Goal: Task Accomplishment & Management: Manage account settings

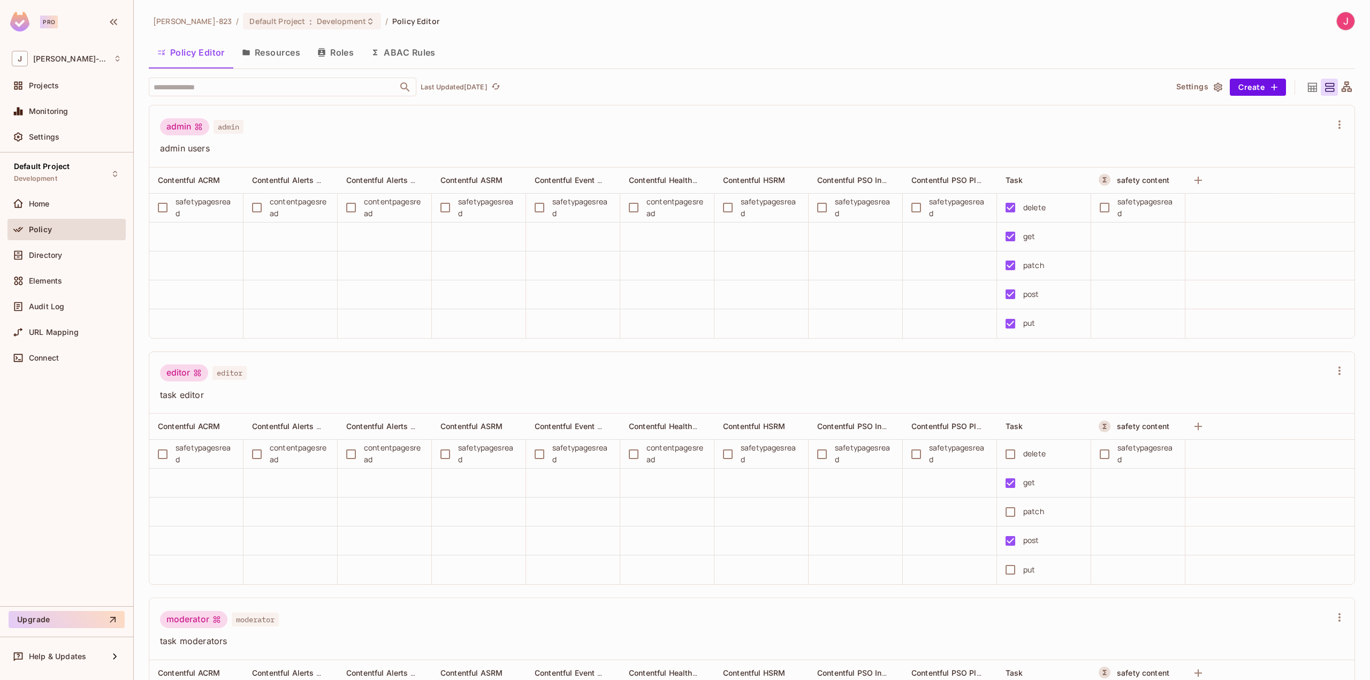
click at [419, 49] on button "ABAC Rules" at bounding box center [403, 52] width 82 height 27
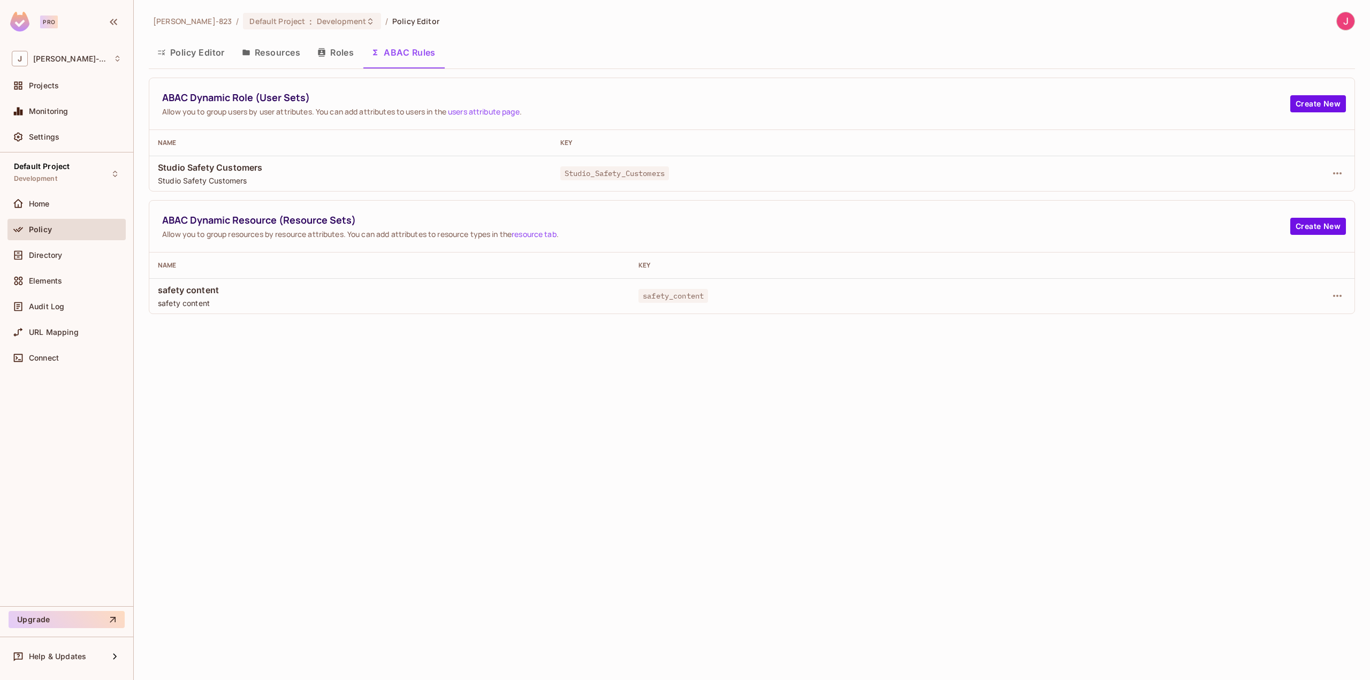
click at [284, 54] on button "Resources" at bounding box center [270, 52] width 75 height 27
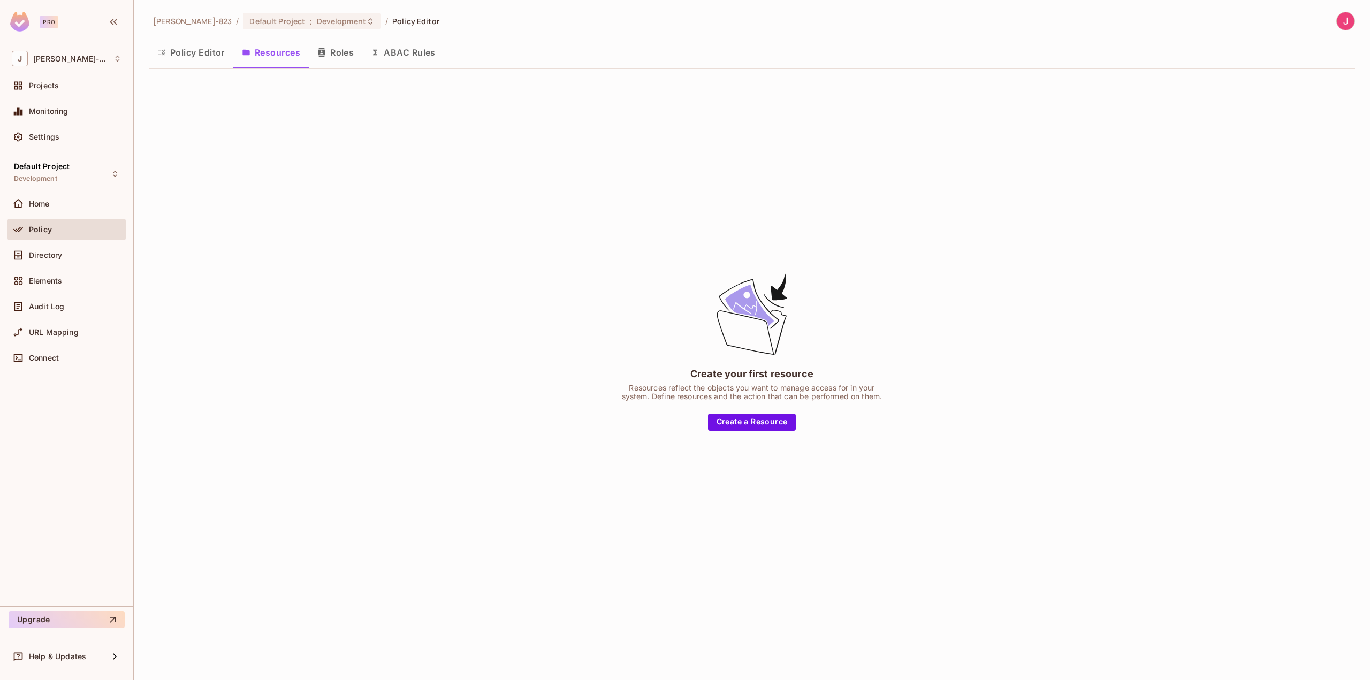
click at [409, 55] on button "ABAC Rules" at bounding box center [403, 52] width 82 height 27
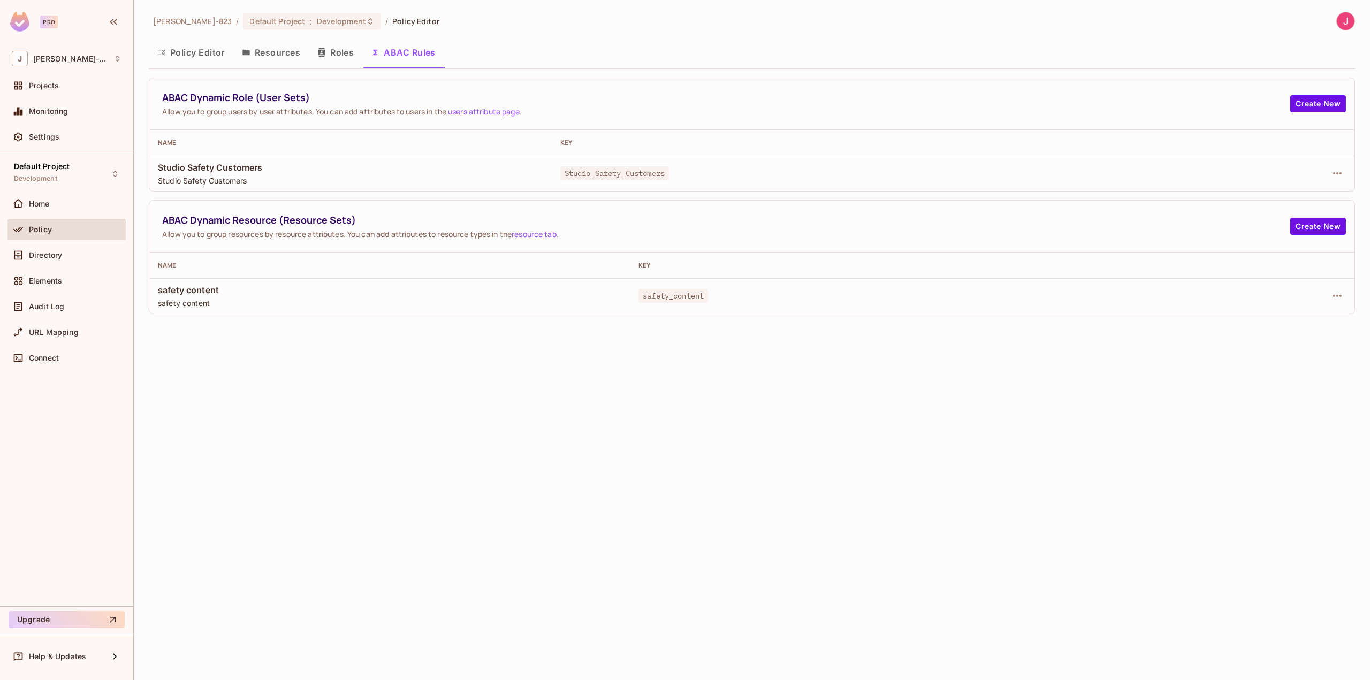
drag, startPoint x: 269, startPoint y: 50, endPoint x: 311, endPoint y: 58, distance: 43.1
click at [269, 50] on button "Resources" at bounding box center [270, 52] width 75 height 27
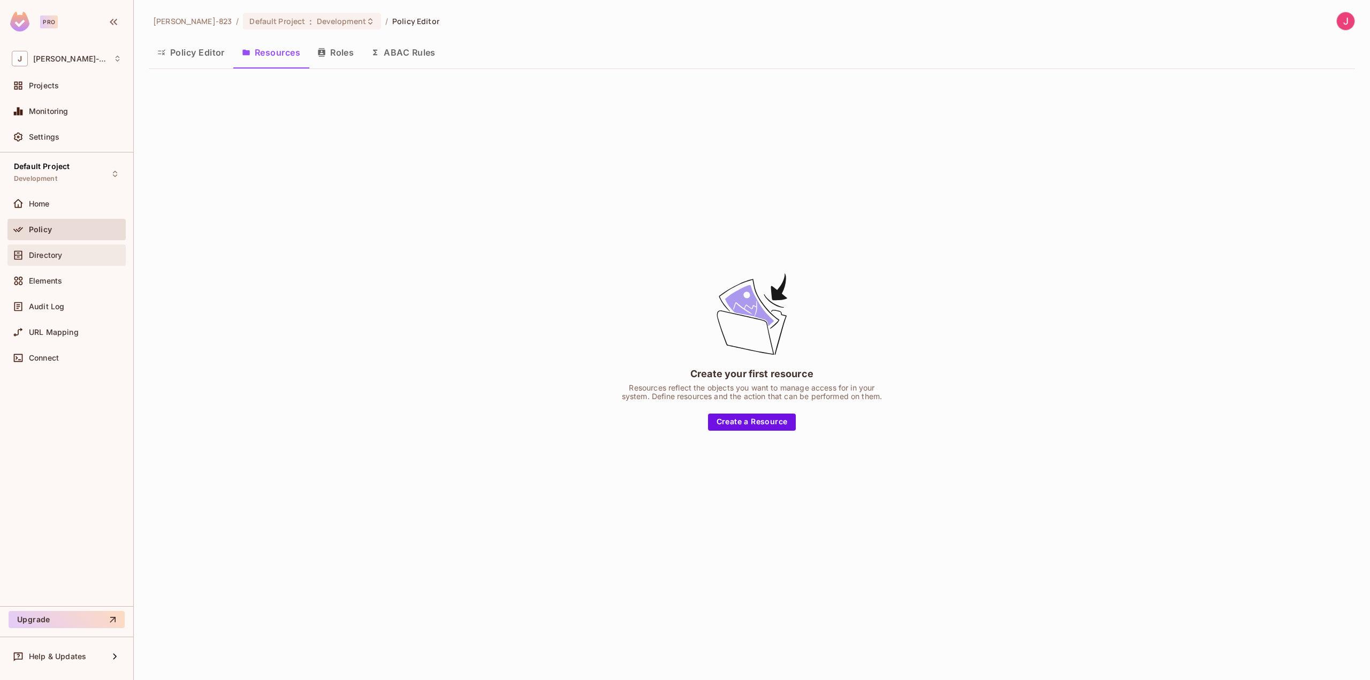
click at [37, 251] on span "Directory" at bounding box center [45, 255] width 33 height 9
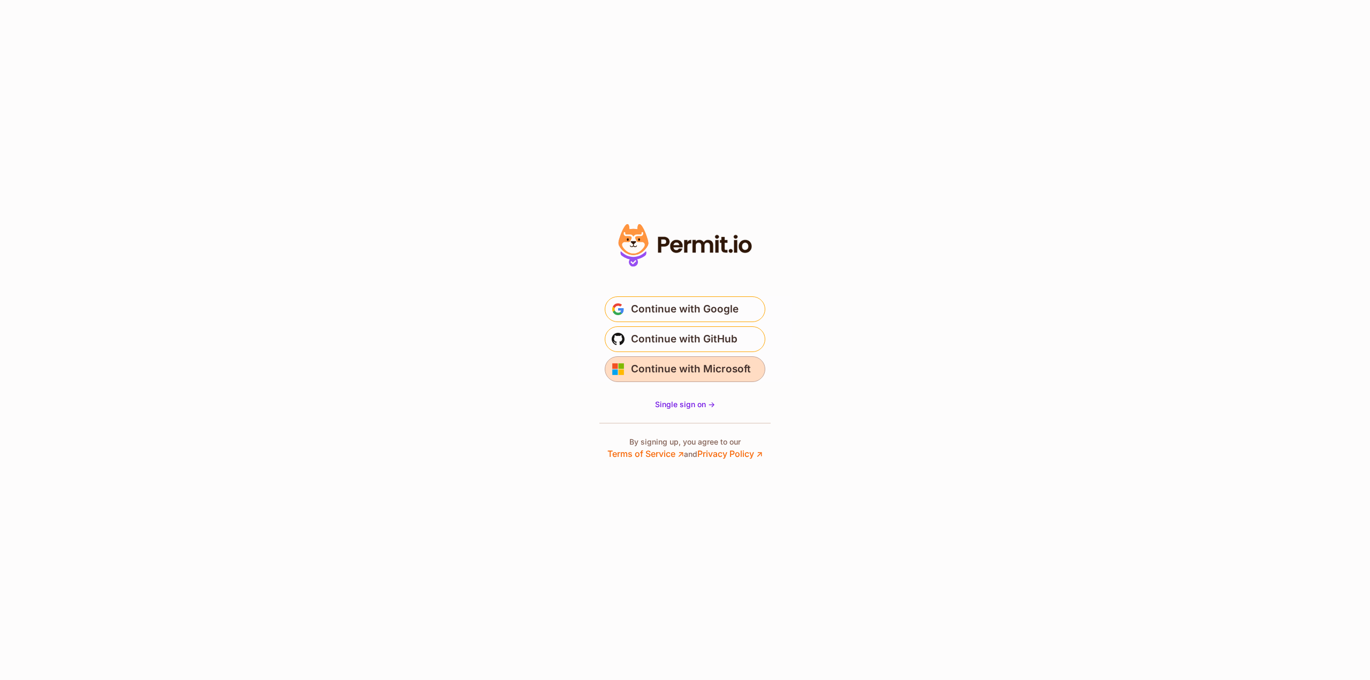
click at [724, 372] on span "Continue with Microsoft" at bounding box center [691, 369] width 120 height 17
click at [693, 406] on span "Single sign on ->" at bounding box center [685, 404] width 60 height 9
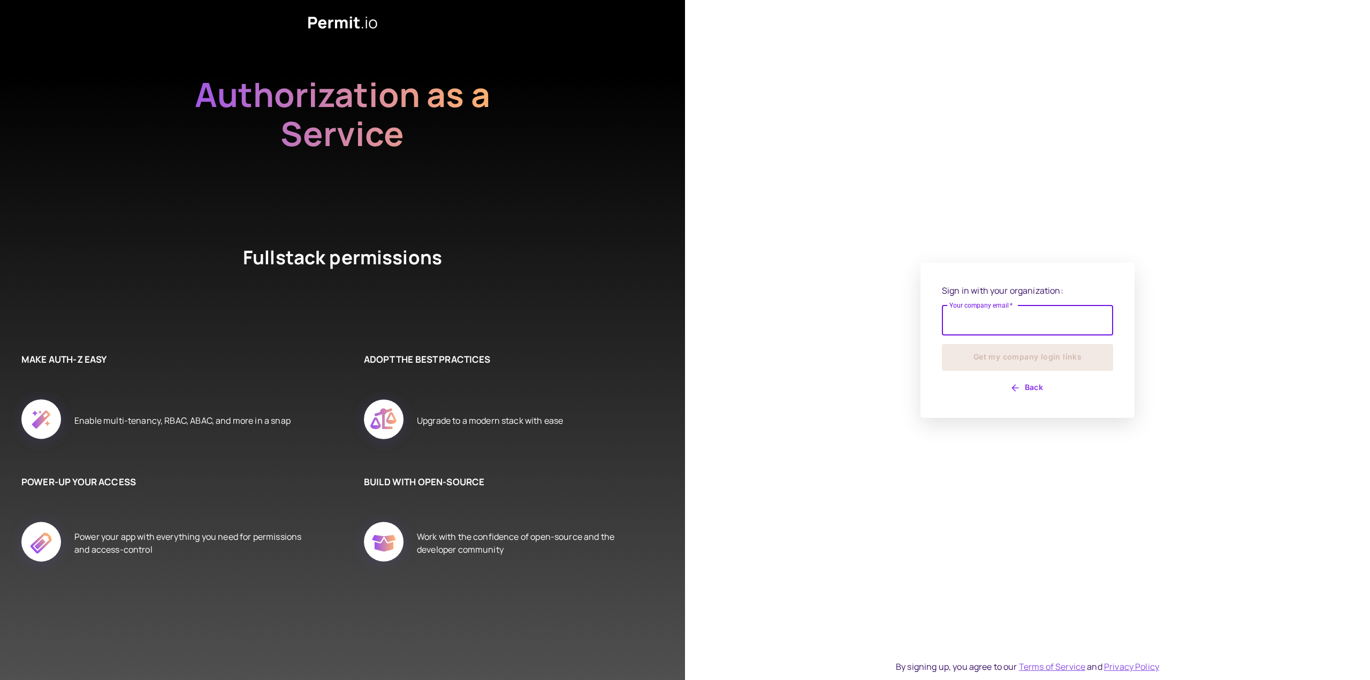
click at [1001, 321] on input "Your company email   *" at bounding box center [1027, 321] width 171 height 30
type input "**********"
click at [1011, 358] on button "Get my company login links" at bounding box center [1027, 357] width 171 height 27
type input "****"
click at [1130, 338] on div "Sign in with your organization: Your company email   * **** Your company email …" at bounding box center [1028, 340] width 214 height 168
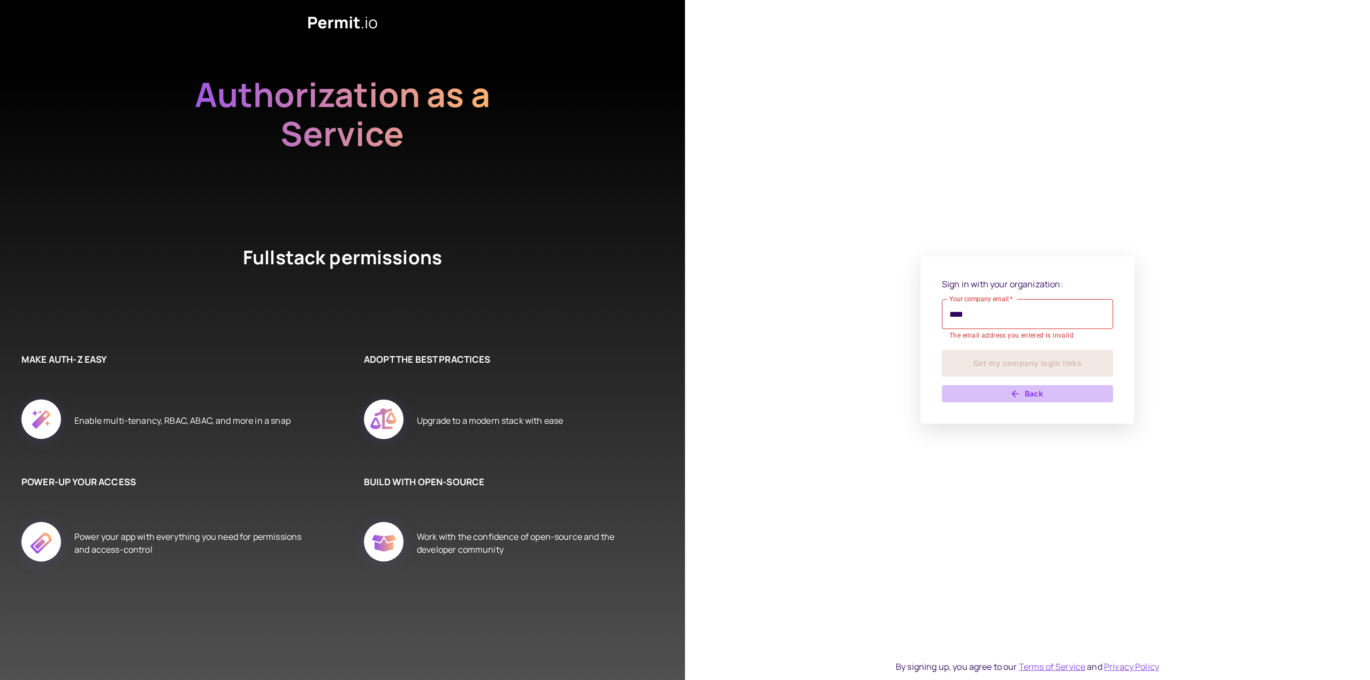
click at [1027, 397] on button "Back" at bounding box center [1027, 393] width 171 height 17
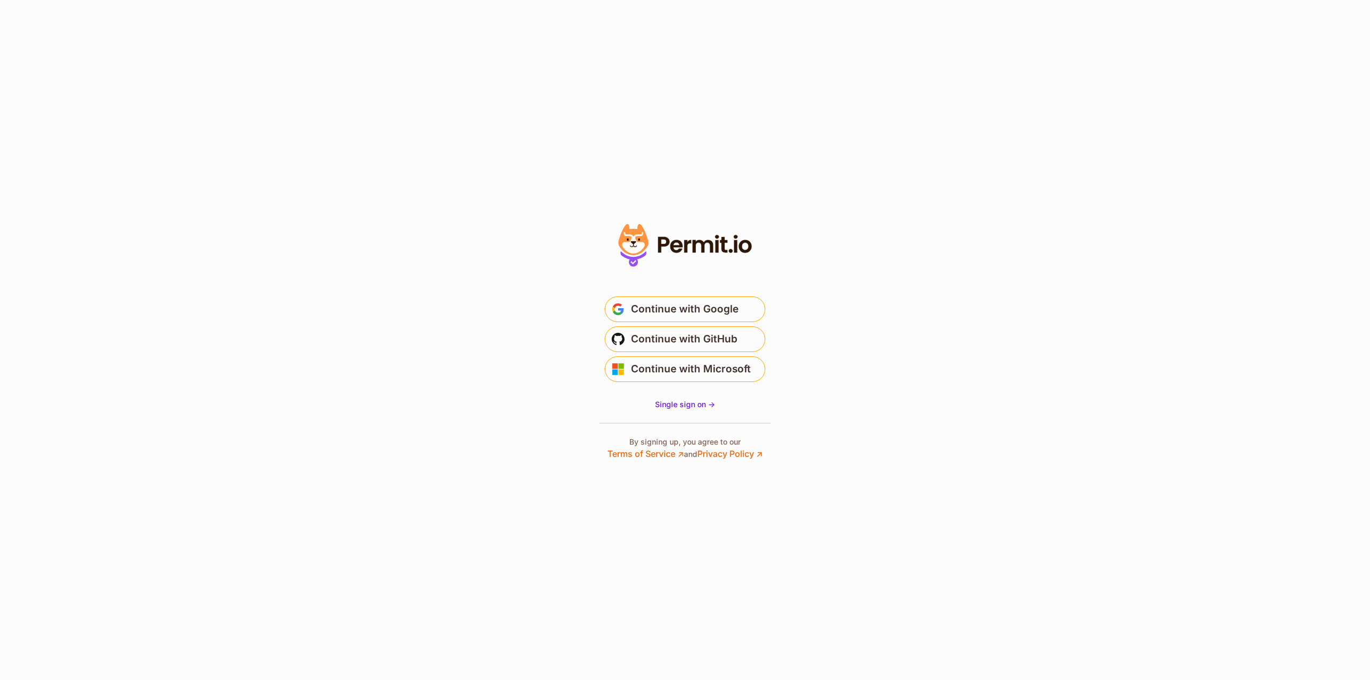
drag, startPoint x: 518, startPoint y: 136, endPoint x: 541, endPoint y: 115, distance: 31.1
click at [517, 136] on section "* Or" at bounding box center [685, 340] width 1370 height 680
click at [694, 305] on span "Continue with Google" at bounding box center [685, 309] width 108 height 17
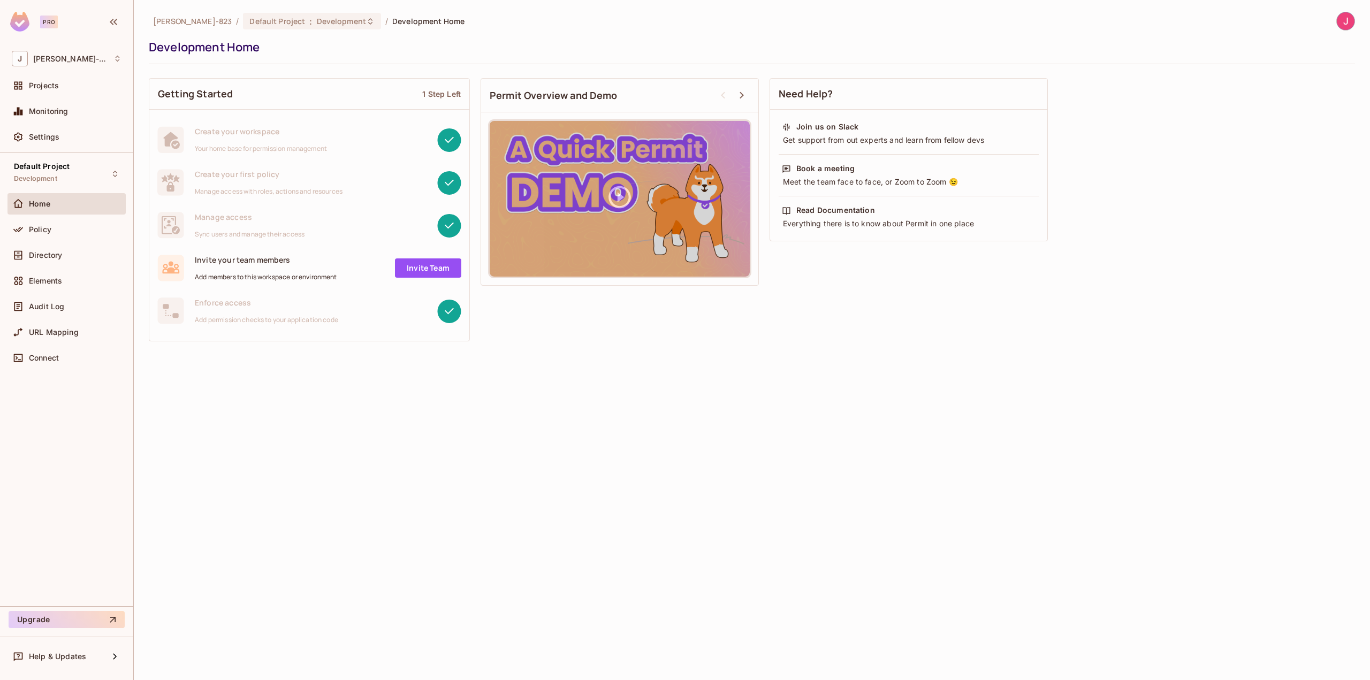
click at [1344, 22] on img at bounding box center [1346, 21] width 18 height 18
click at [1120, 340] on div at bounding box center [685, 340] width 1370 height 680
click at [51, 255] on span "Directory" at bounding box center [45, 255] width 33 height 9
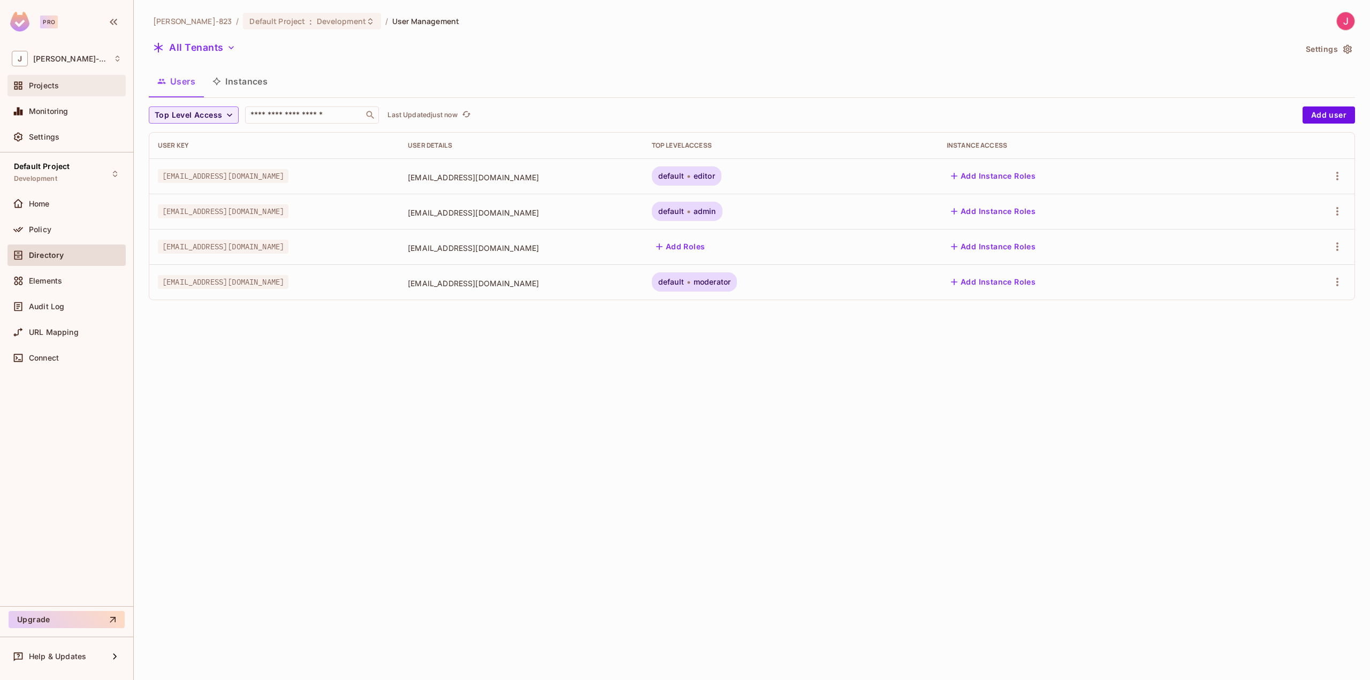
click at [49, 85] on span "Projects" at bounding box center [44, 85] width 30 height 9
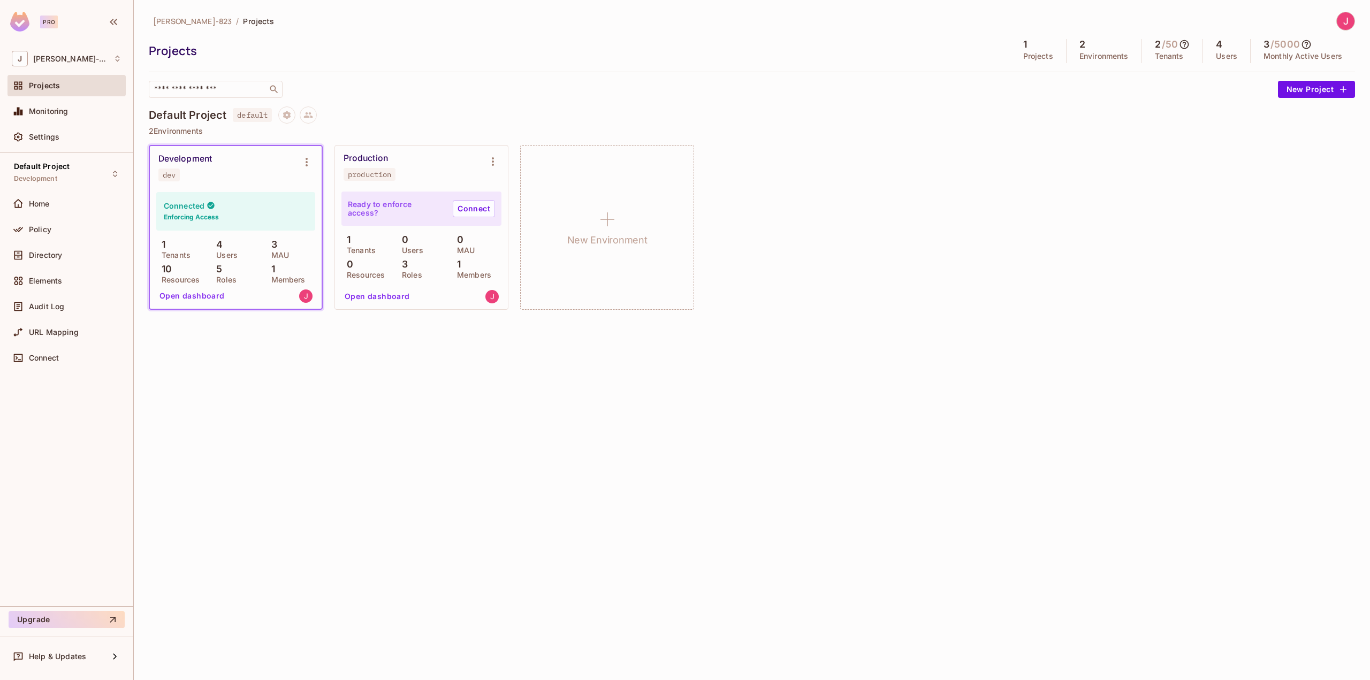
click at [229, 211] on div "Connected Enforcing Access" at bounding box center [235, 211] width 159 height 39
click at [200, 294] on button "Open dashboard" at bounding box center [192, 295] width 74 height 17
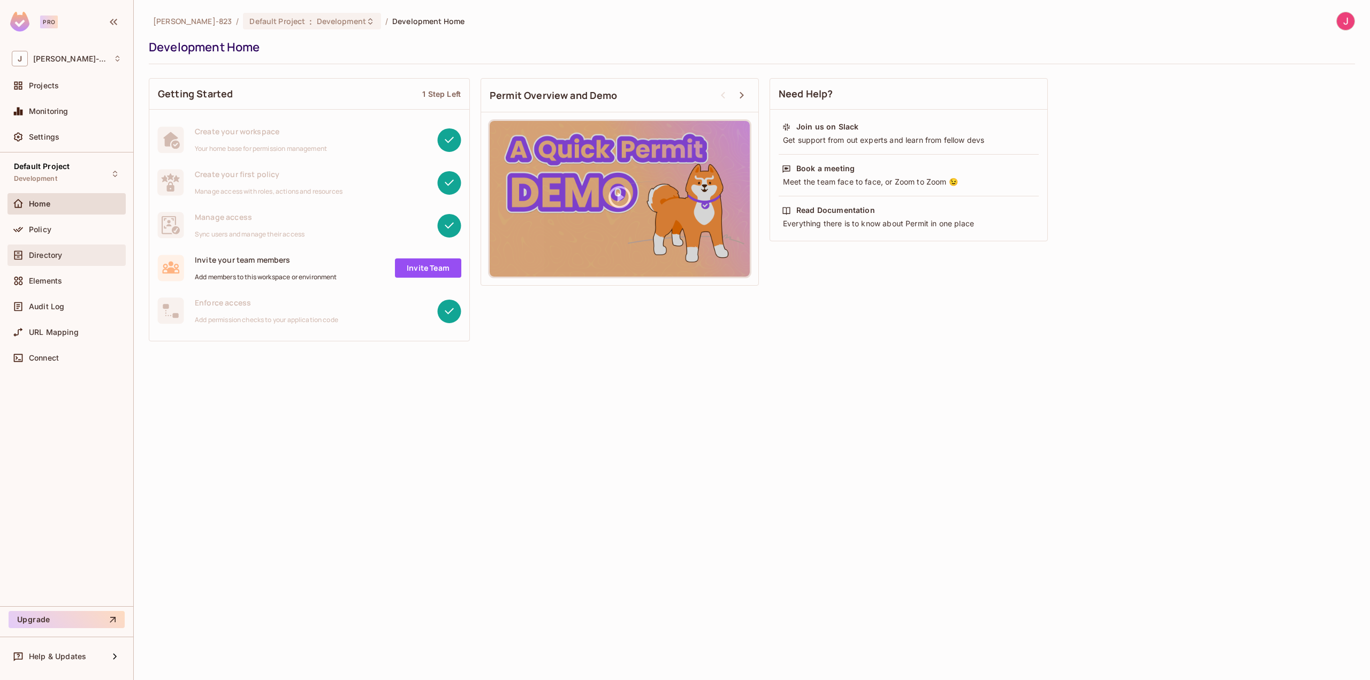
click at [52, 252] on span "Directory" at bounding box center [45, 255] width 33 height 9
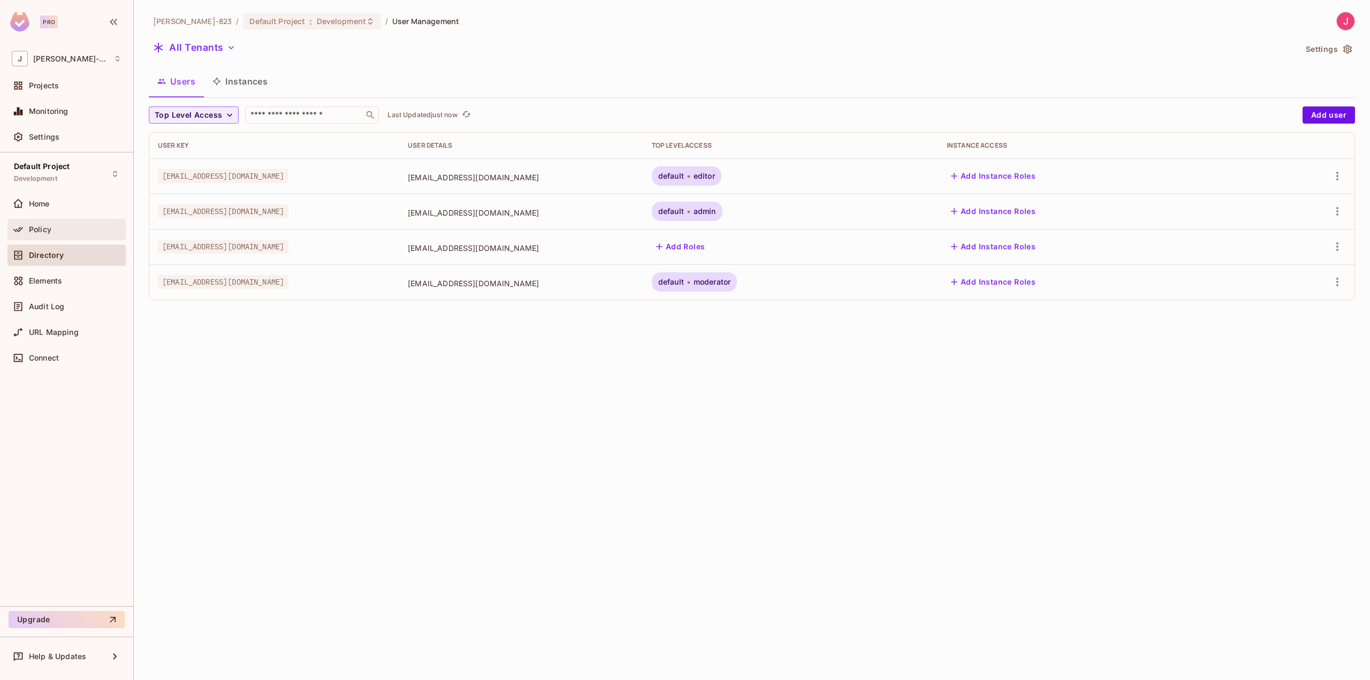
click at [35, 226] on span "Policy" at bounding box center [40, 229] width 22 height 9
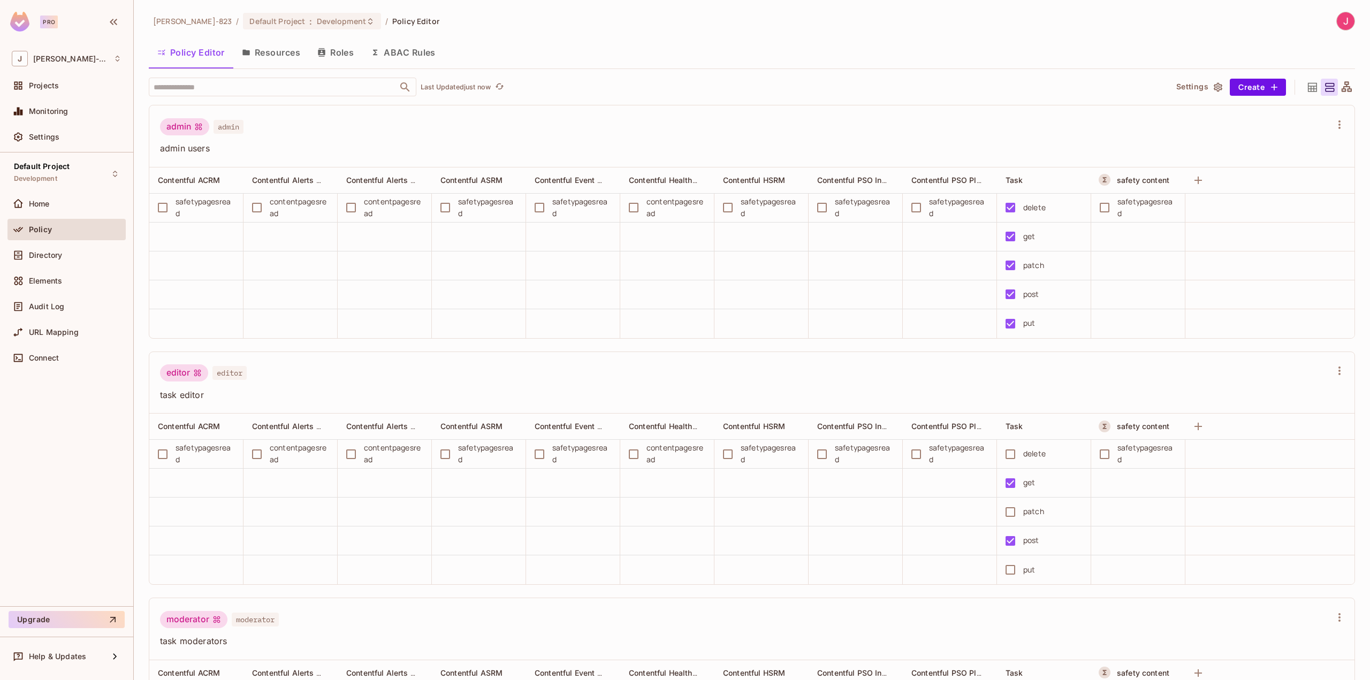
click at [276, 57] on button "Resources" at bounding box center [270, 52] width 75 height 27
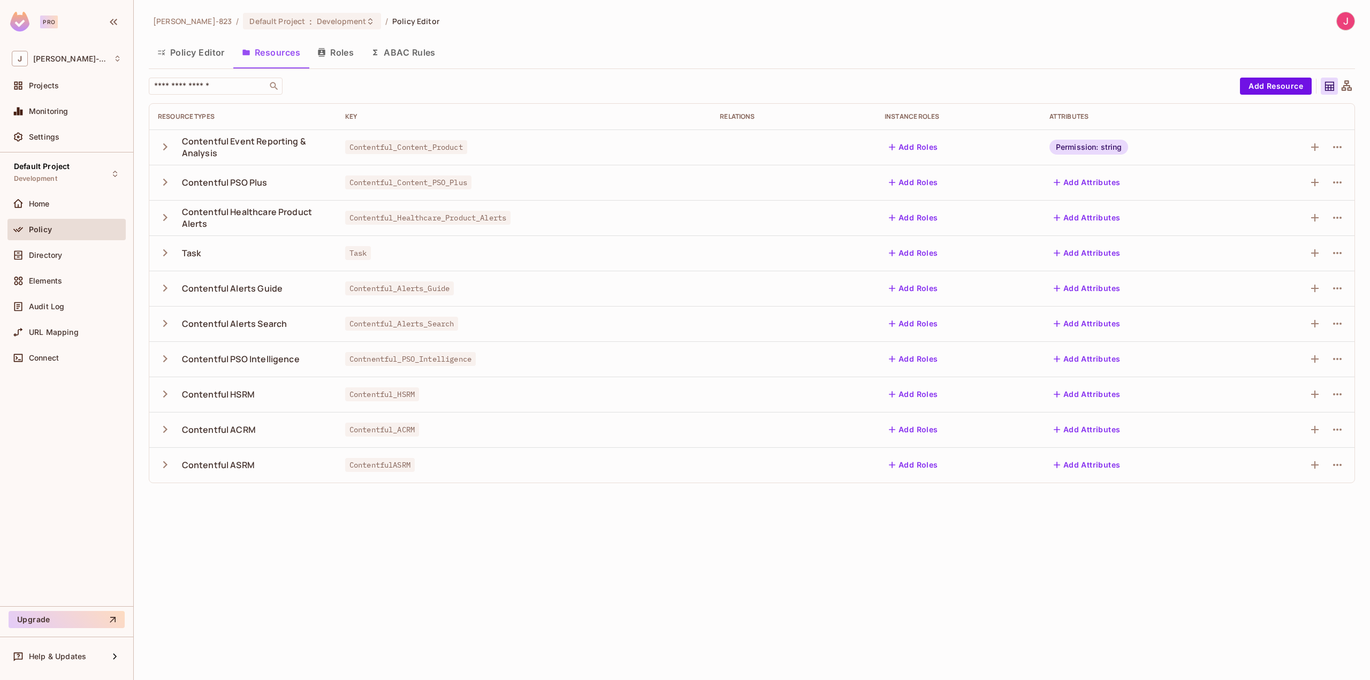
click at [399, 54] on button "ABAC Rules" at bounding box center [403, 52] width 82 height 27
